Goal: Information Seeking & Learning: Learn about a topic

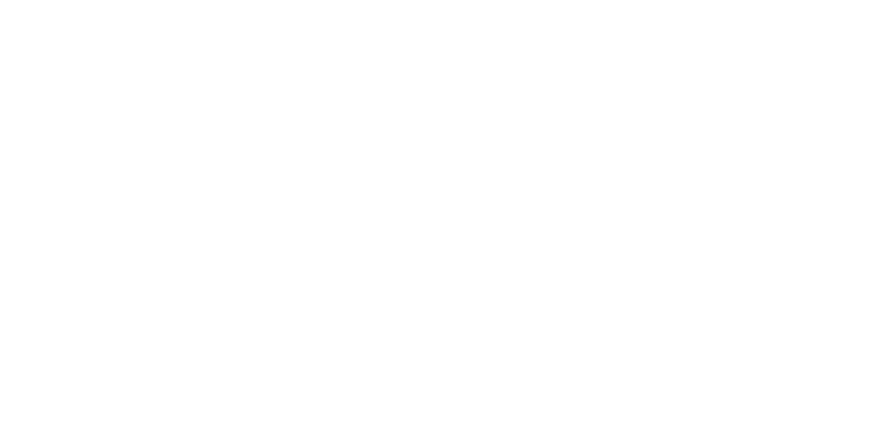
click at [316, 138] on h1 "SharePoint Design has never been so easy" at bounding box center [441, 168] width 675 height 88
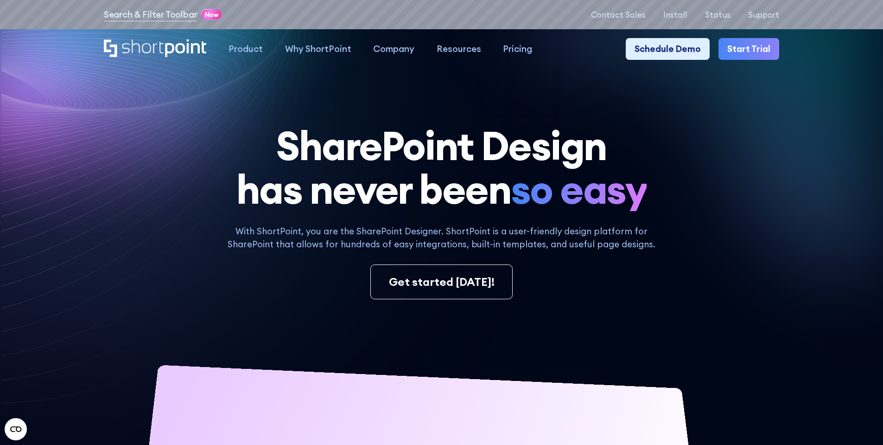
drag, startPoint x: 145, startPoint y: 174, endPoint x: 170, endPoint y: 89, distance: 88.6
click at [144, 173] on h1 "SharePoint Design has never been so easy" at bounding box center [441, 168] width 675 height 88
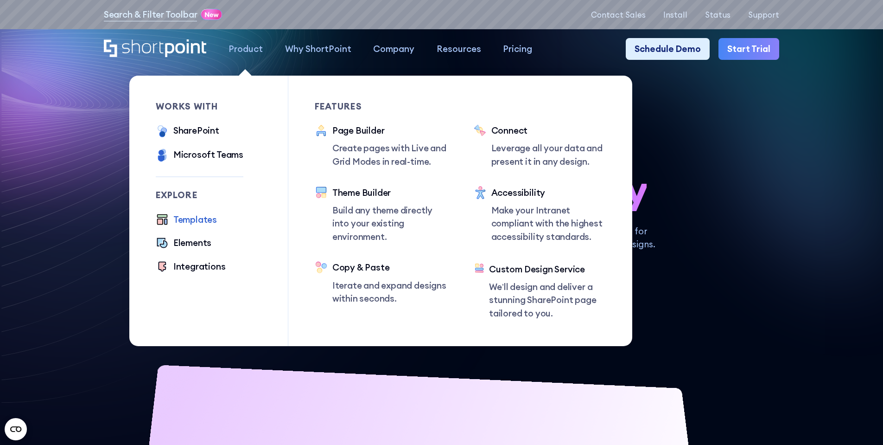
click at [188, 221] on div "Templates" at bounding box center [195, 219] width 44 height 13
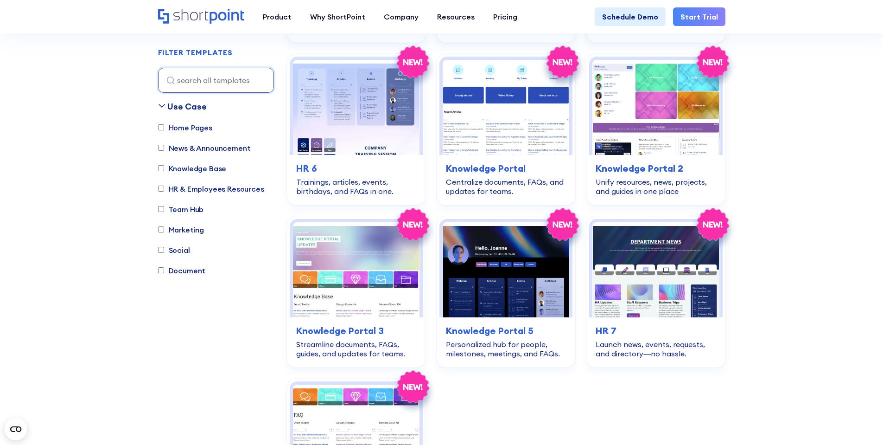
scroll to position [1911, 0]
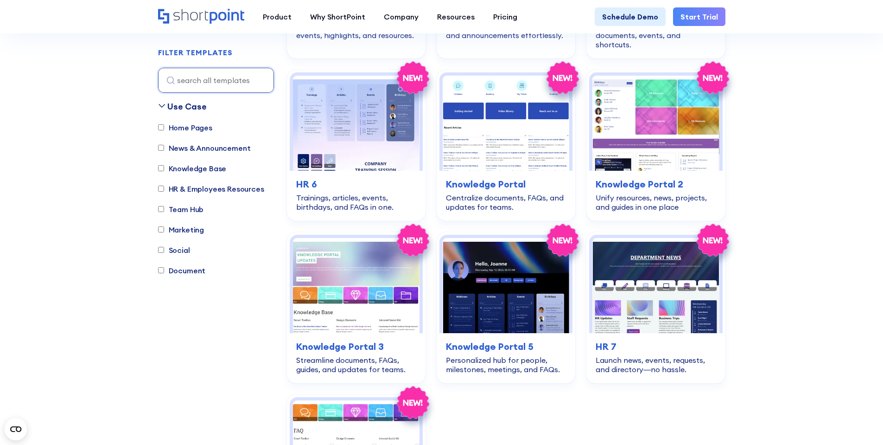
click at [194, 187] on label "HR & Employees Resources" at bounding box center [211, 188] width 106 height 11
click at [164, 187] on input "HR & Employees Resources" at bounding box center [161, 189] width 6 height 6
checkbox input "true"
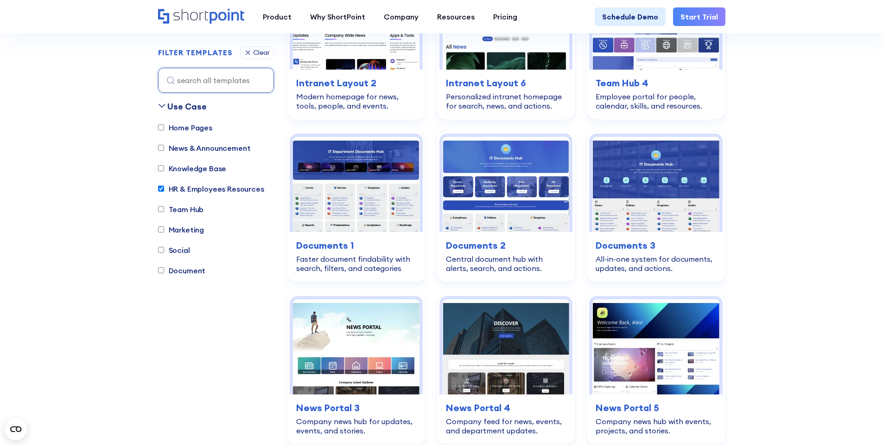
scroll to position [274, 0]
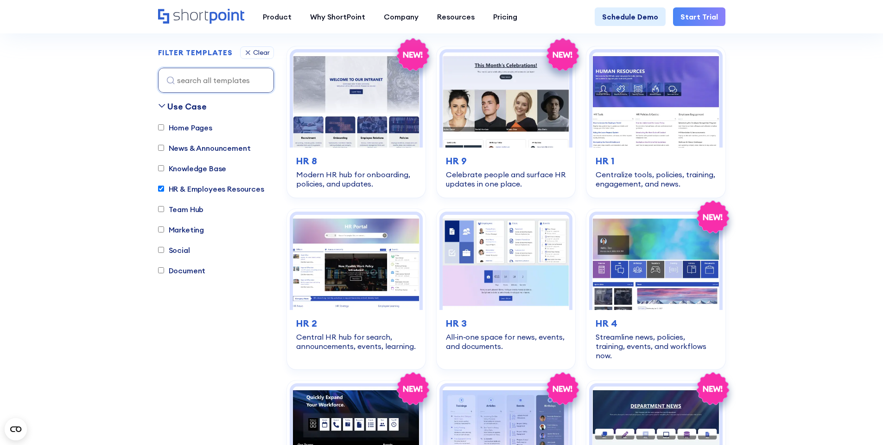
click at [199, 170] on label "Knowledge Base" at bounding box center [192, 168] width 69 height 11
click at [164, 170] on input "Knowledge Base" at bounding box center [161, 169] width 6 height 6
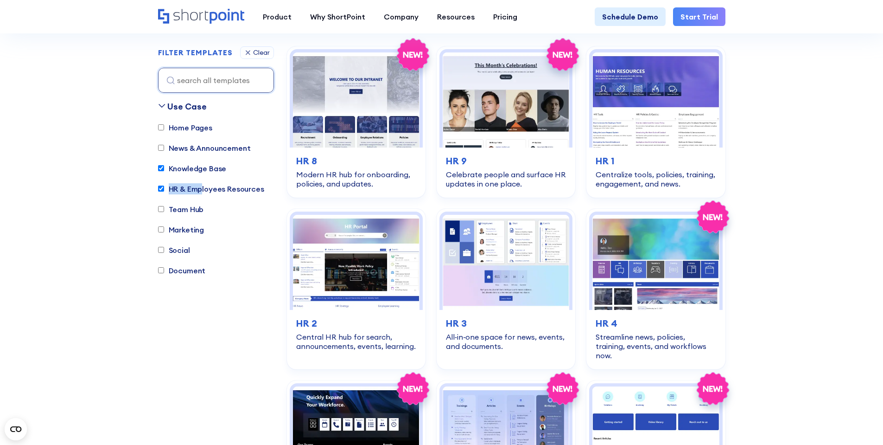
click at [196, 184] on label "HR & Employees Resources" at bounding box center [211, 188] width 106 height 11
click at [198, 169] on label "Knowledge Base" at bounding box center [192, 168] width 69 height 11
click at [164, 169] on input "Knowledge Base" at bounding box center [161, 169] width 6 height 6
checkbox input "false"
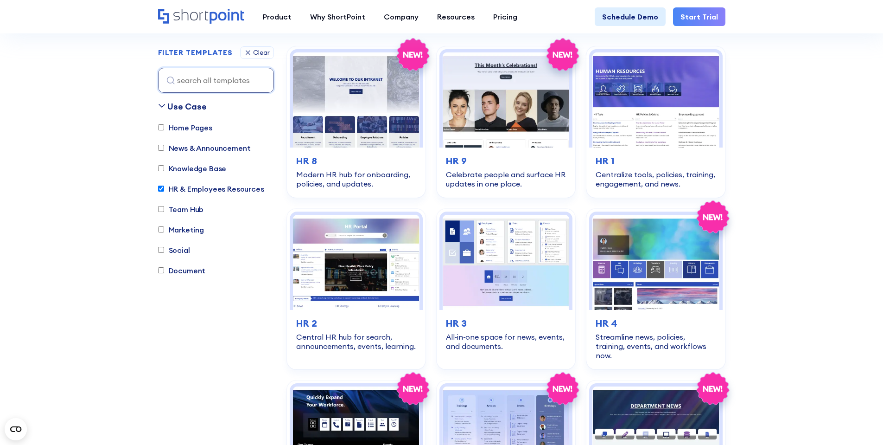
click at [209, 184] on label "HR & Employees Resources" at bounding box center [211, 188] width 106 height 11
click at [164, 186] on input "HR & Employees Resources" at bounding box center [161, 189] width 6 height 6
checkbox input "false"
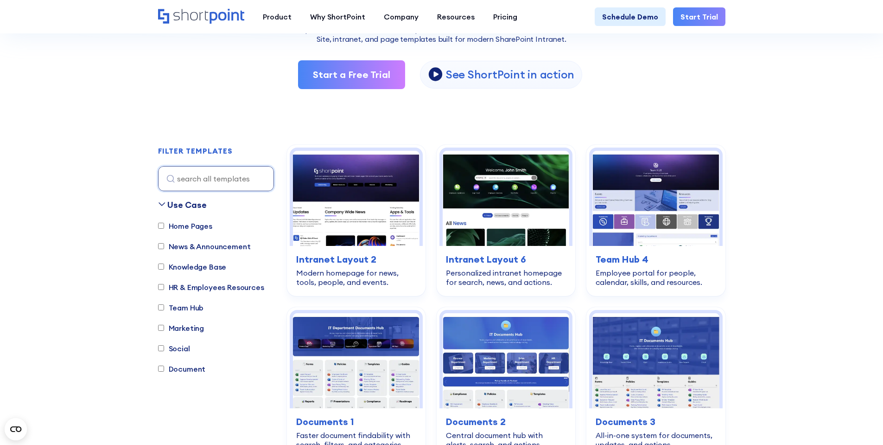
scroll to position [192, 0]
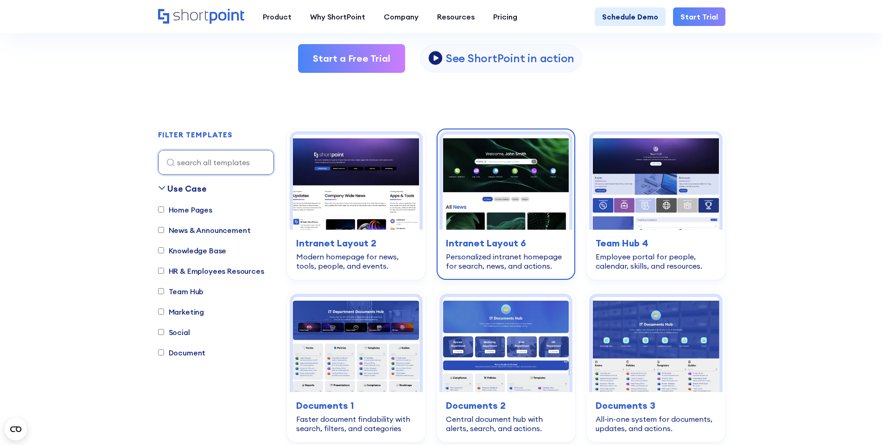
click at [491, 191] on img at bounding box center [506, 181] width 127 height 95
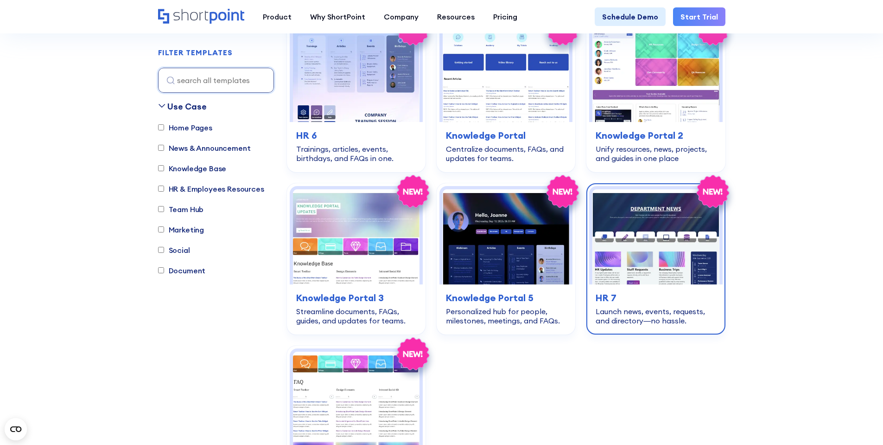
scroll to position [1973, 0]
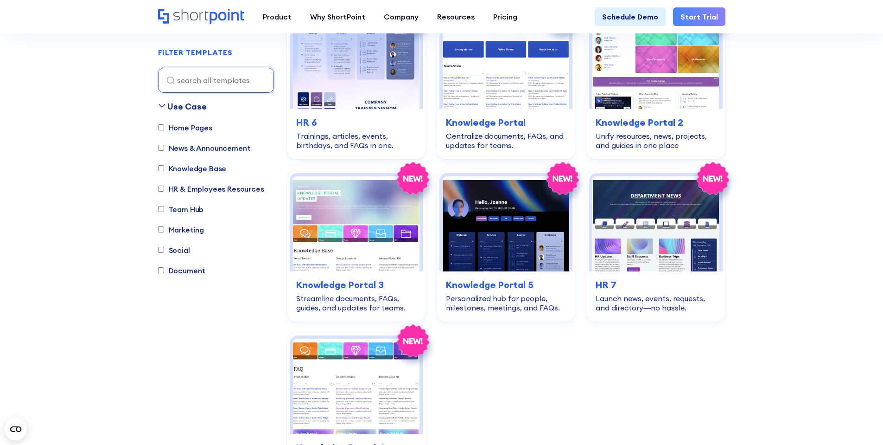
click at [236, 194] on div "HR & Employees Resources" at bounding box center [211, 189] width 106 height 13
click at [236, 191] on label "HR & Employees Resources" at bounding box center [211, 188] width 106 height 11
click at [164, 191] on input "HR & Employees Resources" at bounding box center [161, 189] width 6 height 6
checkbox input "true"
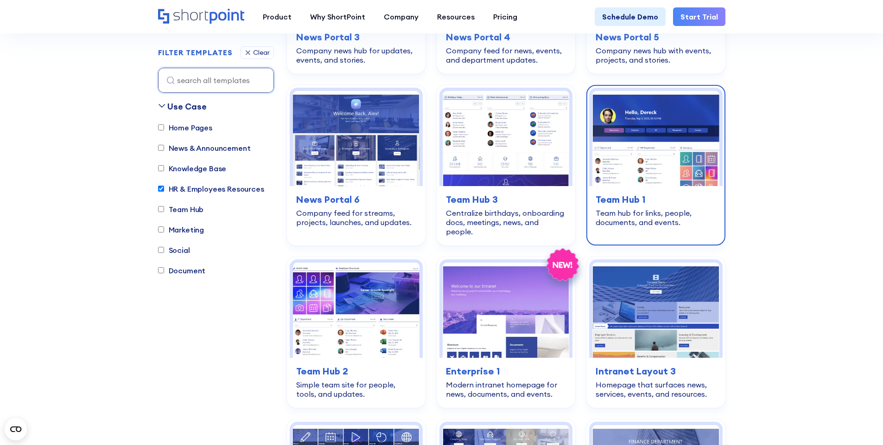
scroll to position [1266, 0]
